Goal: Find specific page/section: Find specific page/section

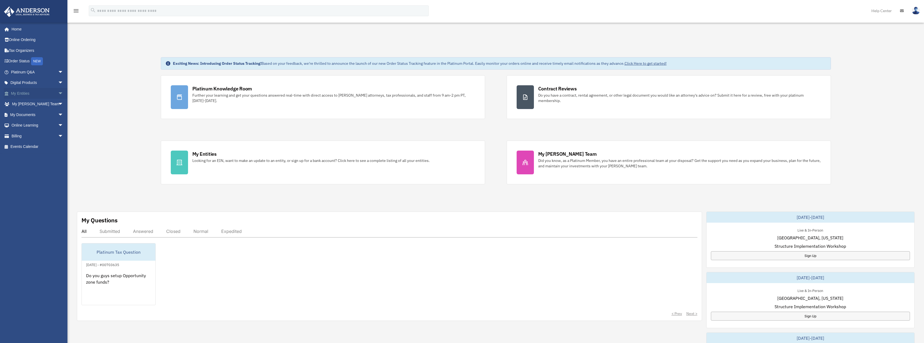
click at [58, 93] on span "arrow_drop_down" at bounding box center [63, 93] width 11 height 11
click at [58, 178] on span "arrow_drop_down" at bounding box center [63, 178] width 11 height 11
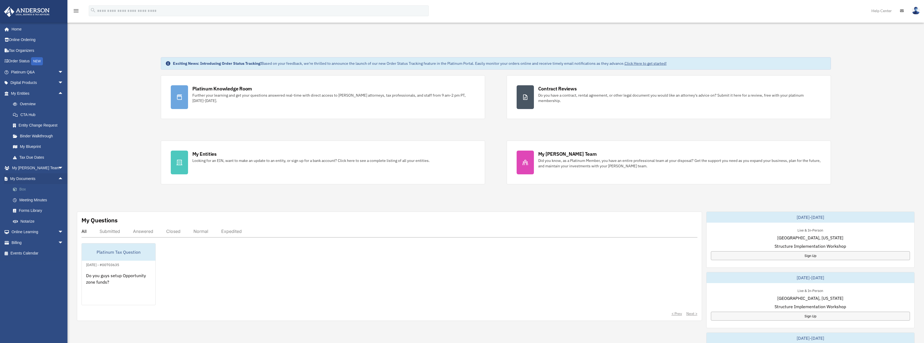
click at [31, 187] on link "Box" at bounding box center [40, 189] width 64 height 11
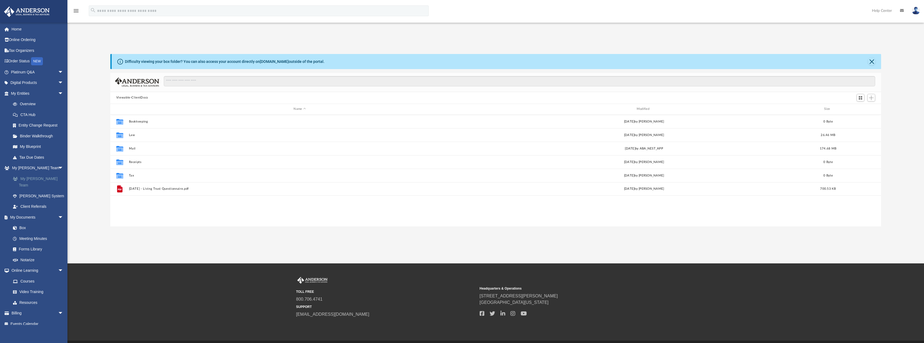
scroll to position [119, 767]
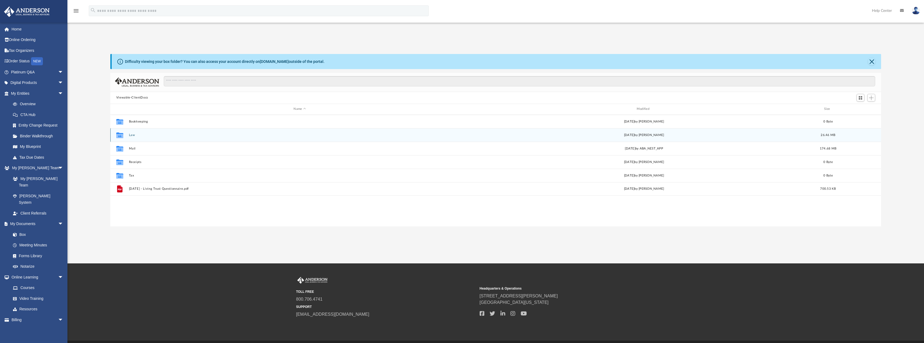
click at [167, 138] on div "Collaborated Folder Law [DATE] by [PERSON_NAME] 26.46 MB" at bounding box center [495, 134] width 771 height 13
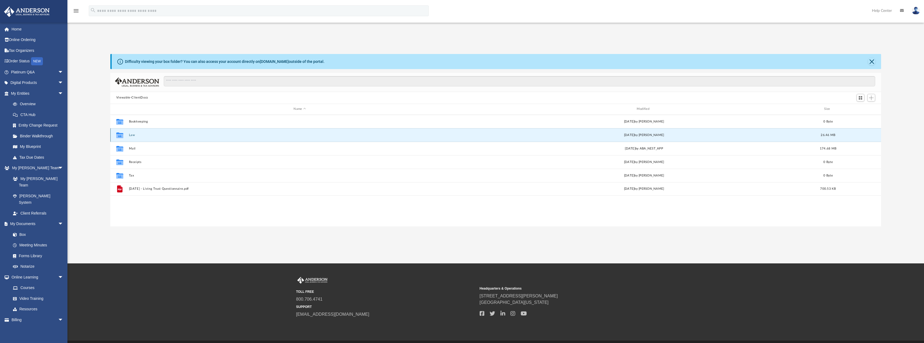
click at [159, 137] on div "Collaborated Folder Law [DATE] by [PERSON_NAME] 26.46 MB" at bounding box center [495, 134] width 771 height 13
click at [123, 135] on icon "grid" at bounding box center [119, 136] width 7 height 4
click at [132, 135] on button "Law" at bounding box center [300, 135] width 342 height 4
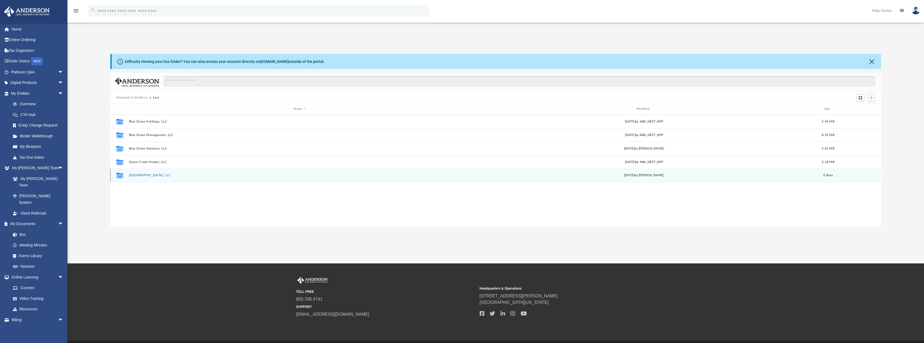
click at [160, 174] on button "[GEOGRAPHIC_DATA], LLC" at bounding box center [300, 176] width 342 height 4
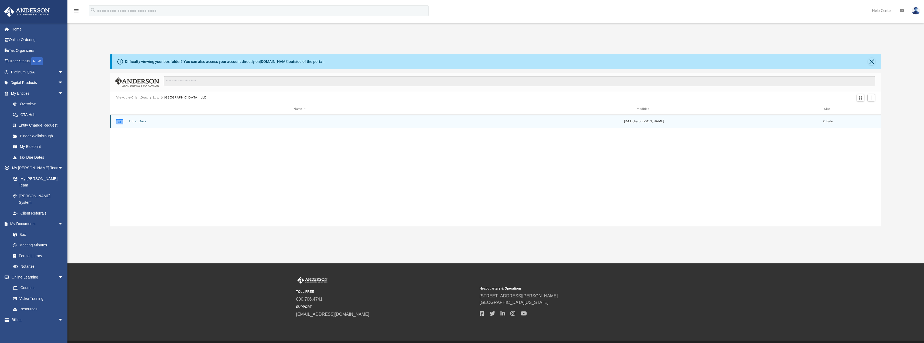
click at [139, 121] on button "Initial Docs" at bounding box center [300, 122] width 342 height 4
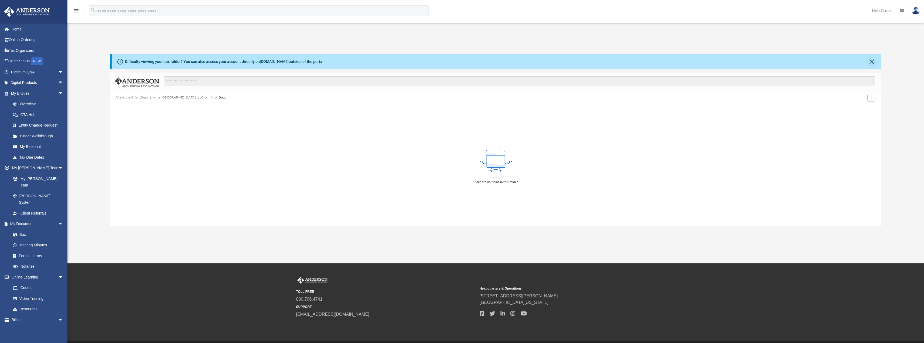
click at [169, 99] on button "[GEOGRAPHIC_DATA], LLC" at bounding box center [183, 97] width 42 height 5
click at [156, 97] on button "Law" at bounding box center [156, 97] width 6 height 5
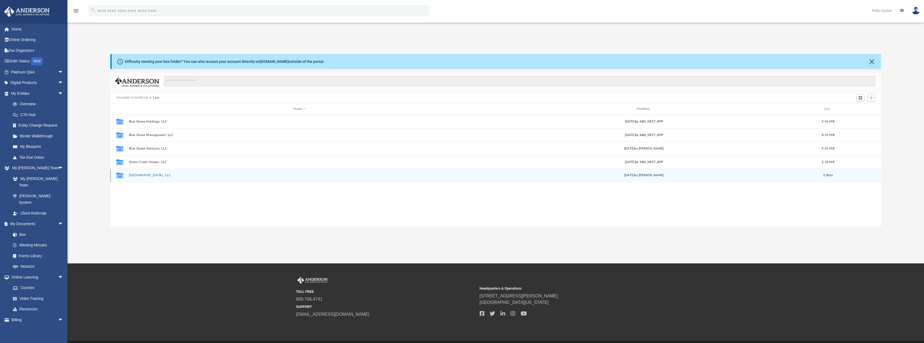
click at [137, 176] on button "[GEOGRAPHIC_DATA], LLC" at bounding box center [300, 176] width 342 height 4
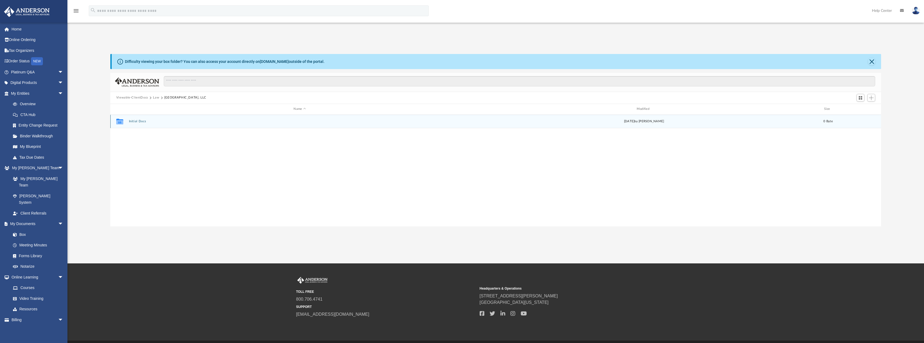
click at [137, 124] on div "Collaborated Folder Initial Docs [DATE] by [PERSON_NAME] 0 Byte" at bounding box center [495, 121] width 771 height 13
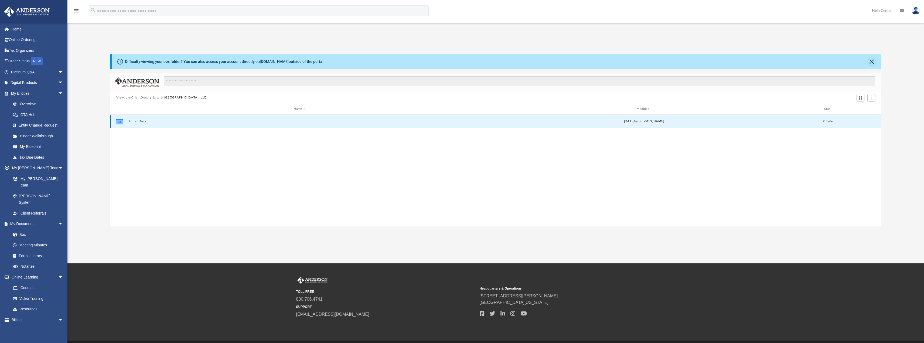
click at [138, 123] on button "Initial Docs" at bounding box center [300, 122] width 342 height 4
